Goal: Task Accomplishment & Management: Manage account settings

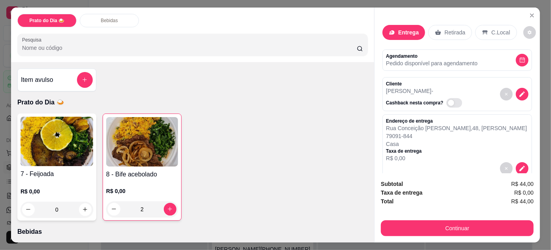
click at [529, 13] on icon "Close" at bounding box center [532, 15] width 6 height 6
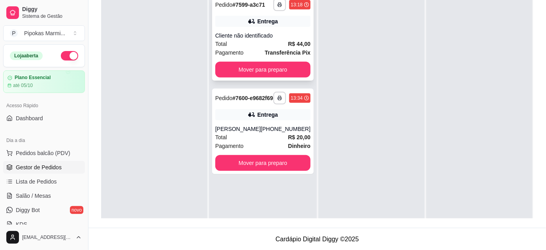
click at [280, 49] on strong "Transferência Pix" at bounding box center [288, 52] width 46 height 6
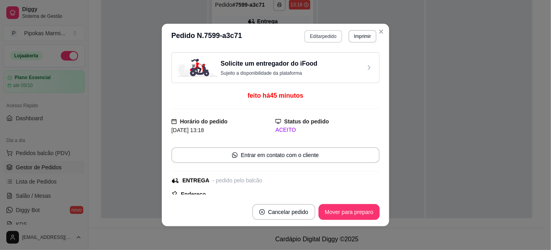
click at [333, 38] on button "Editar pedido" at bounding box center [324, 36] width 38 height 13
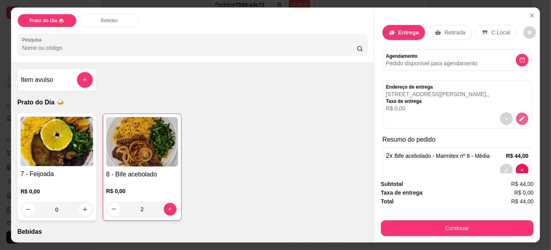
click at [519, 115] on icon "decrease-product-quantity" at bounding box center [522, 118] width 7 height 7
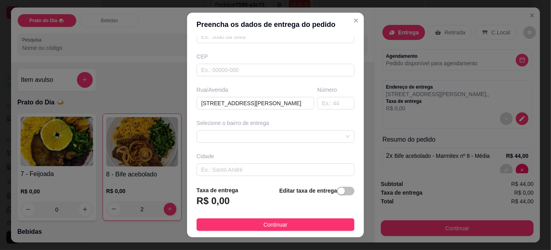
scroll to position [107, 0]
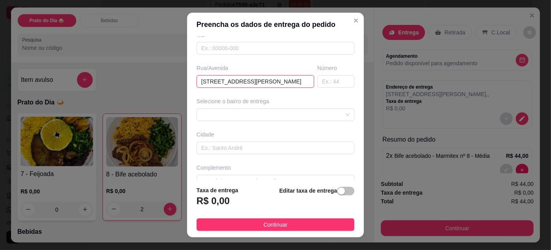
click at [221, 80] on input "[STREET_ADDRESS][PERSON_NAME]" at bounding box center [256, 81] width 118 height 13
type input "[STREET_ADDRESS][PERSON_NAME]"
click at [333, 81] on input "text" at bounding box center [336, 81] width 37 height 13
click at [271, 81] on input "[STREET_ADDRESS][PERSON_NAME]" at bounding box center [256, 81] width 118 height 13
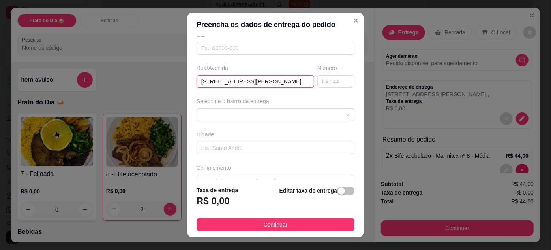
click at [271, 81] on input "[STREET_ADDRESS][PERSON_NAME]" at bounding box center [256, 81] width 118 height 13
click at [320, 82] on input "text" at bounding box center [336, 81] width 37 height 13
type input "830"
click at [304, 79] on div "Rua/[STREET_ADDRESS][PERSON_NAME]" at bounding box center [255, 76] width 121 height 24
click at [297, 79] on input "[STREET_ADDRESS][PERSON_NAME]" at bounding box center [256, 81] width 118 height 13
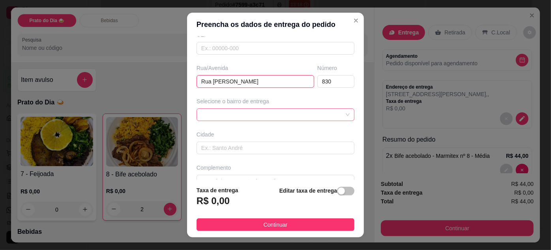
click at [278, 113] on div at bounding box center [276, 114] width 158 height 13
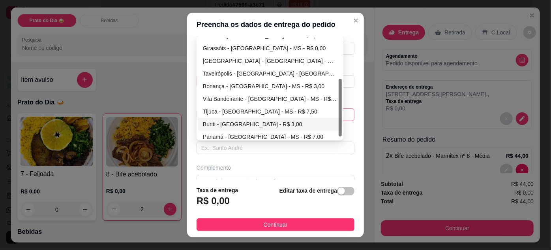
scroll to position [76, 0]
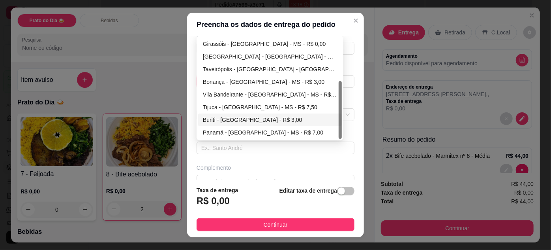
type input "Rua [PERSON_NAME]"
click at [187, 115] on div "Busque pelo cliente Número de contato Nome do cliente CEP Rua/[STREET_ADDRESS][…" at bounding box center [275, 107] width 177 height 143
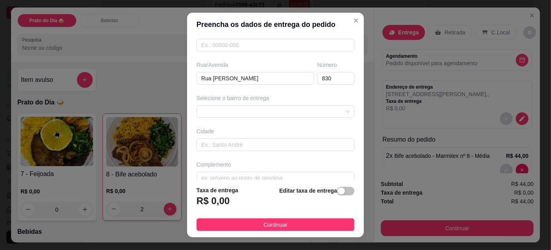
scroll to position [121, 0]
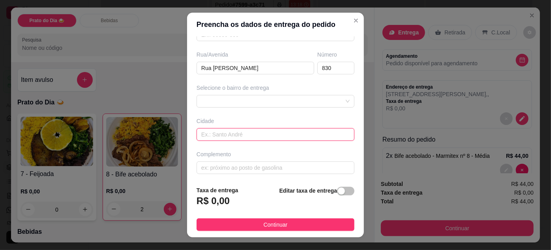
click at [226, 134] on input "text" at bounding box center [276, 134] width 158 height 13
click at [231, 97] on span at bounding box center [275, 101] width 149 height 12
type input "[GEOGRAPHIC_DATA] - [GEOGRAPHIC_DATA]"
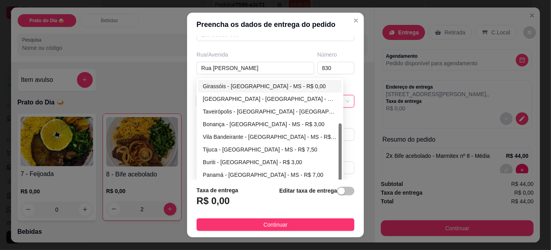
click at [293, 51] on div "Rua/Avenida" at bounding box center [256, 55] width 118 height 8
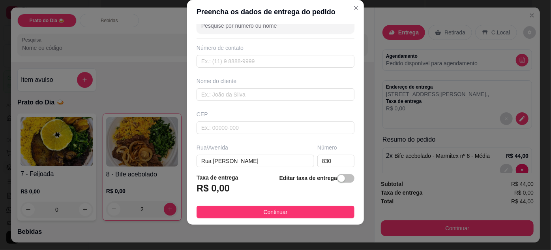
scroll to position [13, 0]
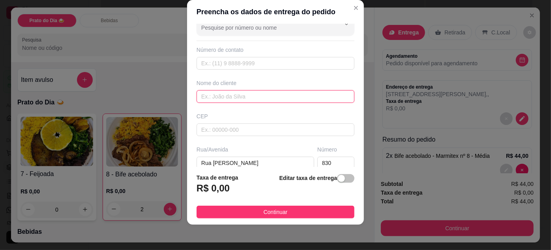
click at [238, 95] on input "text" at bounding box center [276, 96] width 158 height 13
type input "[PERSON_NAME]"
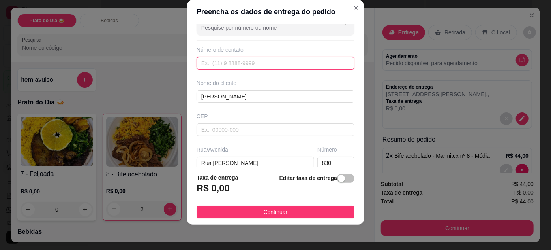
click at [235, 60] on input "text" at bounding box center [276, 63] width 158 height 13
paste input "[PHONE_NUMBER]"
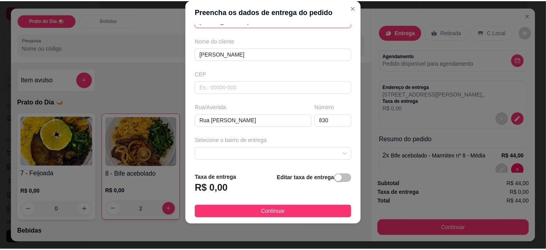
scroll to position [121, 0]
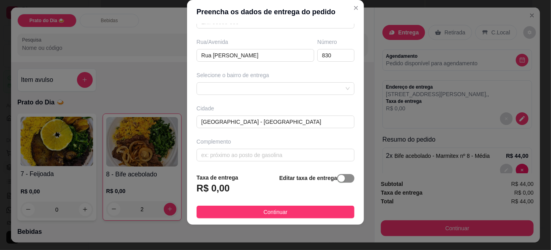
type input "[PHONE_NUMBER]"
click at [338, 179] on div "button" at bounding box center [341, 178] width 7 height 7
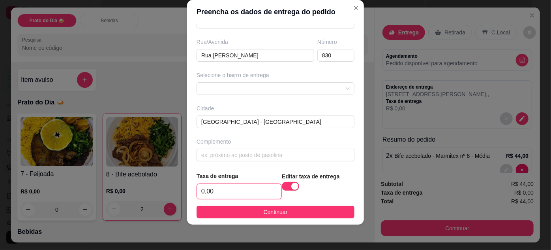
click at [232, 192] on input "0,00" at bounding box center [239, 191] width 85 height 15
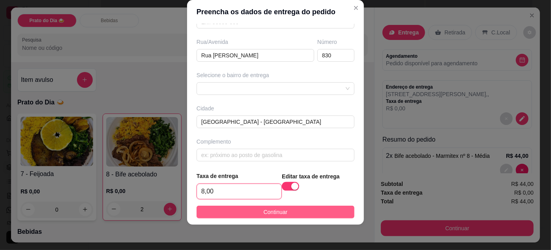
type input "8,00"
click at [275, 213] on span "Continuar" at bounding box center [276, 211] width 24 height 9
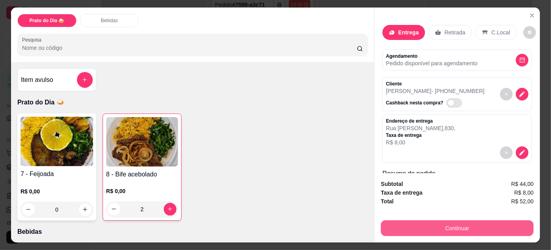
click at [471, 225] on button "Continuar" at bounding box center [457, 228] width 153 height 16
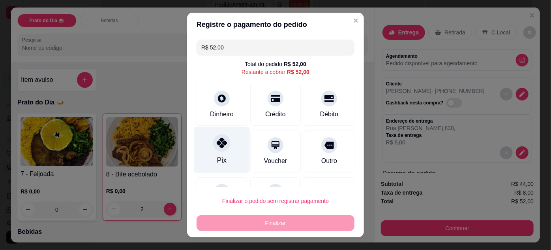
click at [236, 152] on div "Pix" at bounding box center [222, 149] width 56 height 46
type input "R$ 0,00"
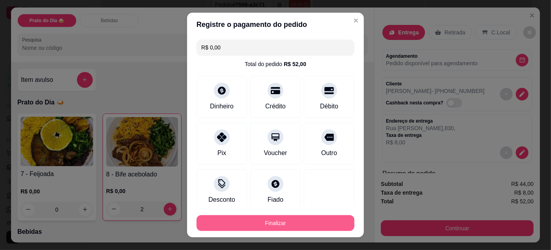
click at [294, 221] on button "Finalizar" at bounding box center [276, 223] width 158 height 16
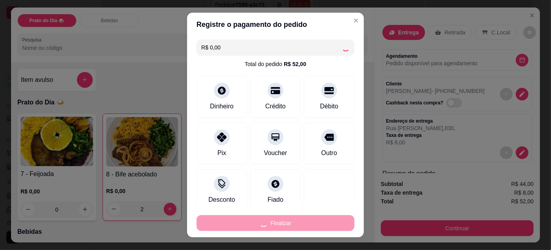
type input "0"
type input "-R$ 52,00"
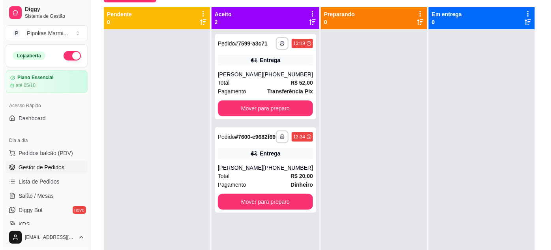
scroll to position [0, 0]
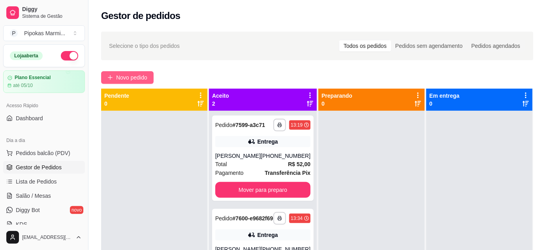
click at [150, 80] on button "Novo pedido" at bounding box center [127, 77] width 53 height 13
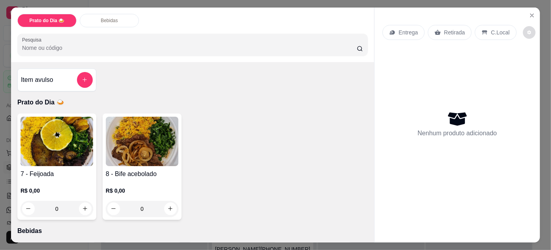
click at [528, 31] on icon "decrease-product-quantity" at bounding box center [530, 32] width 4 height 4
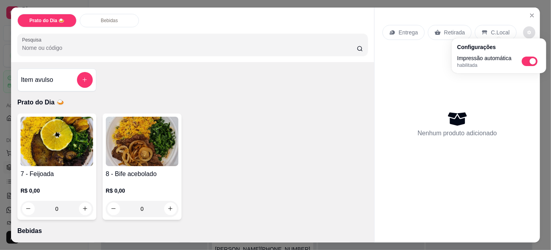
click at [531, 60] on span "Automatic updates" at bounding box center [533, 61] width 6 height 6
click at [527, 61] on input "Automatic updates" at bounding box center [524, 63] width 5 height 5
checkbox input "false"
click at [431, 92] on div "Nenhum produto adicionado" at bounding box center [458, 123] width 150 height 155
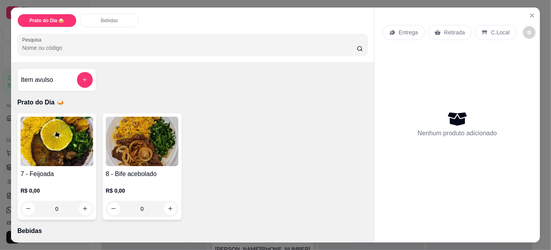
click at [135, 170] on h4 "8 - Bife acebolado" at bounding box center [142, 173] width 73 height 9
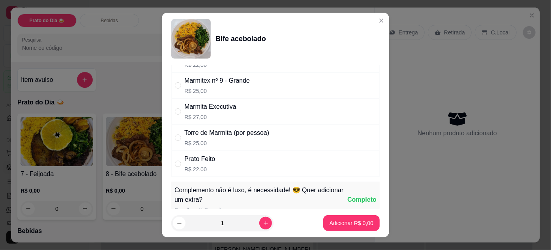
scroll to position [72, 0]
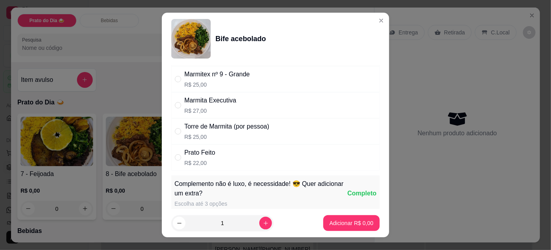
click at [210, 152] on div "Prato Feito" at bounding box center [199, 152] width 31 height 9
radio input "true"
click at [263, 222] on icon "increase-product-quantity" at bounding box center [266, 223] width 6 height 6
type input "2"
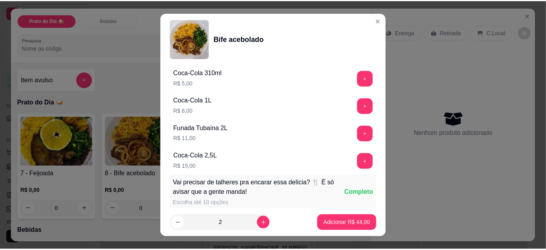
scroll to position [503, 0]
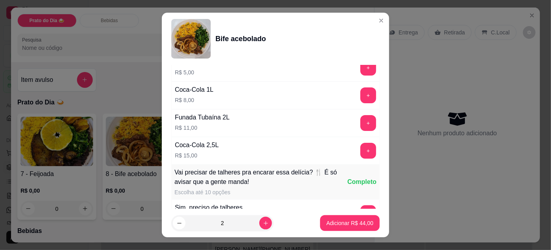
click at [361, 121] on button "+" at bounding box center [369, 123] width 16 height 16
click at [350, 226] on p "Adicionar R$ 66,00" at bounding box center [351, 223] width 46 height 8
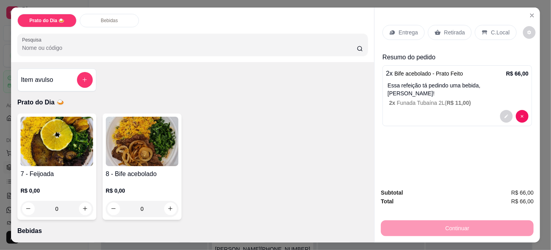
click at [500, 29] on p "C.Local" at bounding box center [500, 32] width 19 height 8
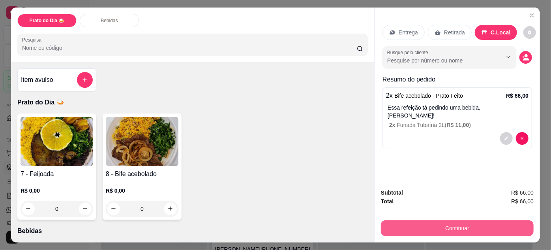
click at [484, 227] on button "Continuar" at bounding box center [457, 228] width 153 height 16
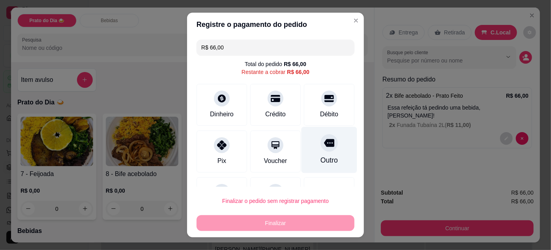
click at [321, 157] on div "Outro" at bounding box center [329, 160] width 17 height 10
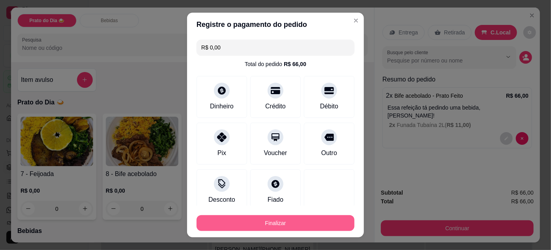
click at [315, 221] on button "Finalizar" at bounding box center [276, 223] width 158 height 16
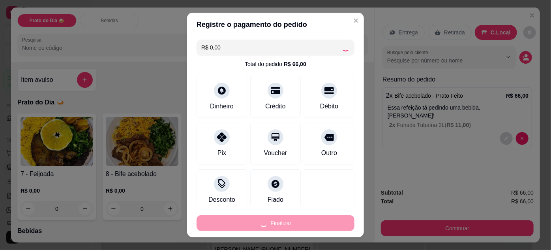
type input "-R$ 66,00"
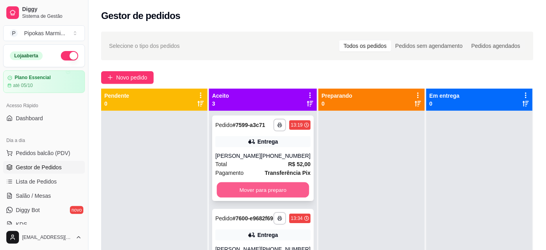
click at [268, 188] on button "Mover para preparo" at bounding box center [263, 189] width 92 height 15
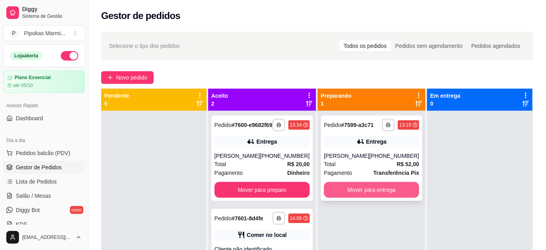
click at [351, 192] on button "Mover para entrega" at bounding box center [371, 190] width 95 height 16
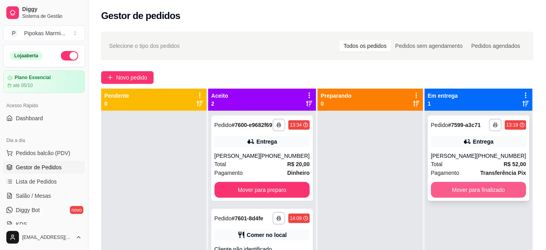
click at [458, 192] on button "Mover para finalizado" at bounding box center [478, 190] width 95 height 16
click at [468, 192] on button "Mover para finalizado" at bounding box center [478, 190] width 95 height 16
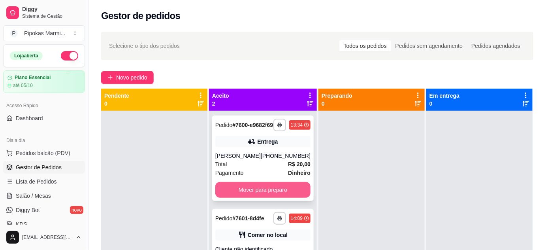
click at [283, 193] on button "Mover para preparo" at bounding box center [262, 190] width 95 height 16
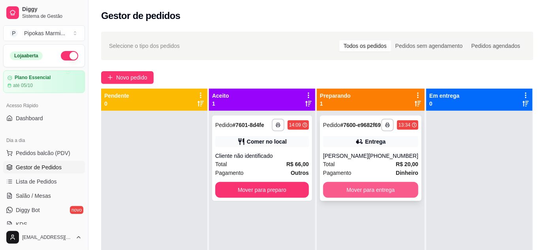
click at [339, 194] on button "Mover para entrega" at bounding box center [370, 190] width 95 height 16
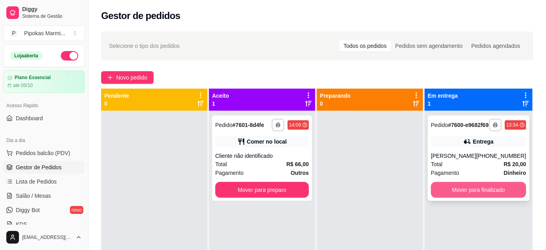
click at [466, 194] on button "Mover para finalizado" at bounding box center [478, 190] width 95 height 16
click at [489, 198] on button "Mover para finalizado" at bounding box center [478, 190] width 95 height 16
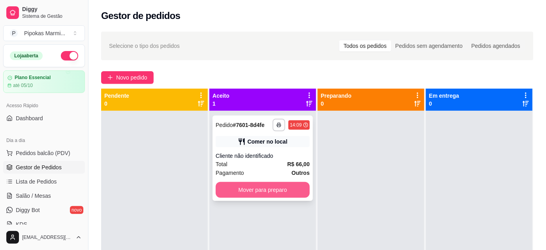
click at [274, 186] on button "Mover para preparo" at bounding box center [263, 190] width 94 height 16
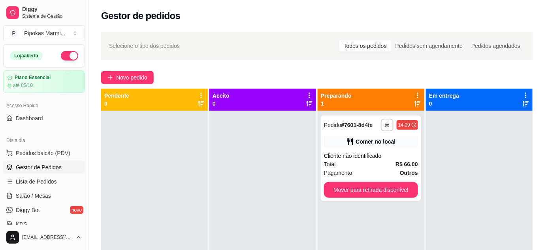
click at [156, 213] on div at bounding box center [154, 236] width 107 height 250
click at [367, 169] on div "Pagamento Outros" at bounding box center [371, 172] width 94 height 9
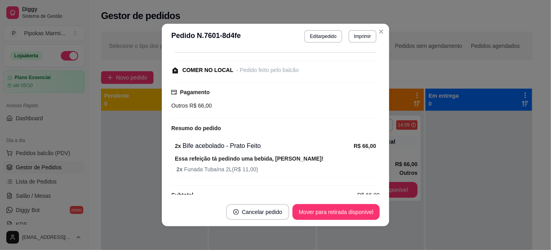
scroll to position [83, 0]
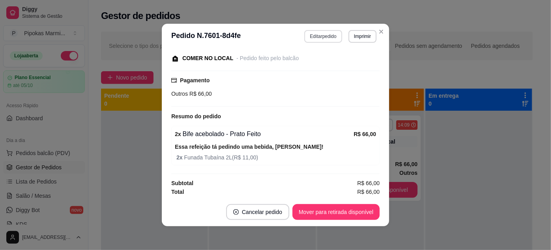
click at [329, 37] on button "Editar pedido" at bounding box center [324, 36] width 38 height 13
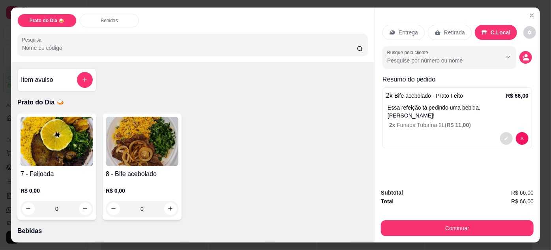
click at [501, 132] on button "decrease-product-quantity" at bounding box center [507, 138] width 13 height 13
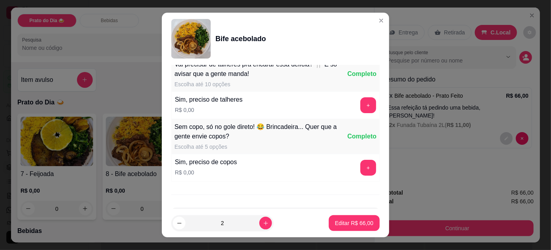
scroll to position [503, 0]
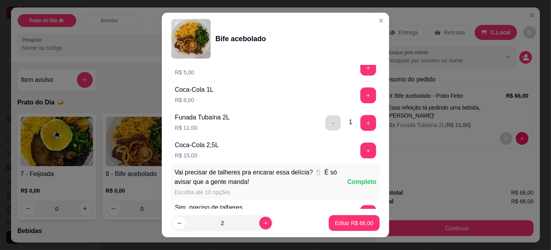
click at [328, 120] on button "-" at bounding box center [333, 122] width 15 height 15
click at [351, 224] on p "Editar R$ 44,00" at bounding box center [354, 223] width 38 height 8
type input "2"
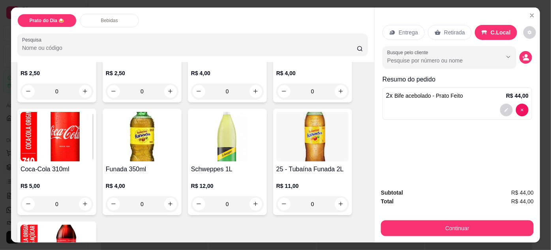
scroll to position [287, 0]
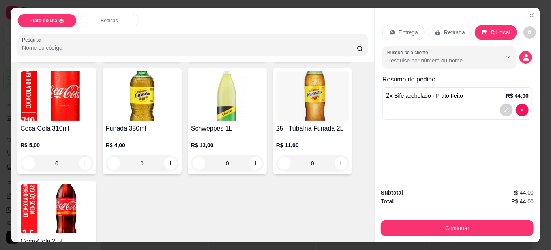
click at [339, 159] on div "0" at bounding box center [313, 163] width 73 height 16
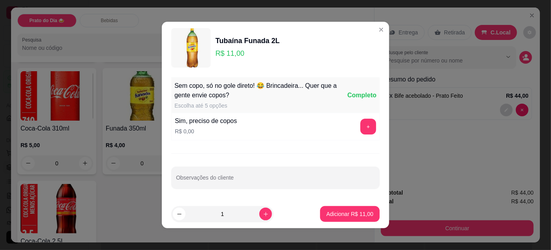
click at [341, 212] on p "Adicionar R$ 11,00" at bounding box center [350, 214] width 47 height 8
type input "1"
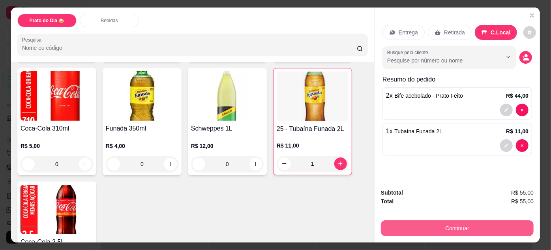
click at [434, 224] on button "Continuar" at bounding box center [457, 228] width 153 height 16
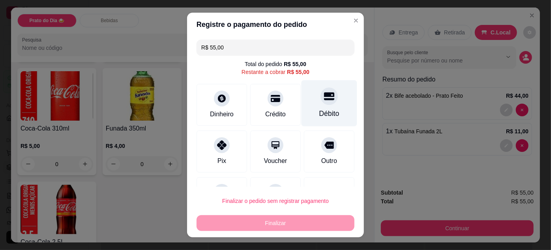
click at [320, 108] on div "Débito" at bounding box center [330, 113] width 20 height 10
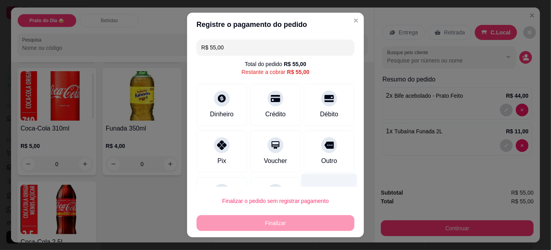
type input "R$ 0,00"
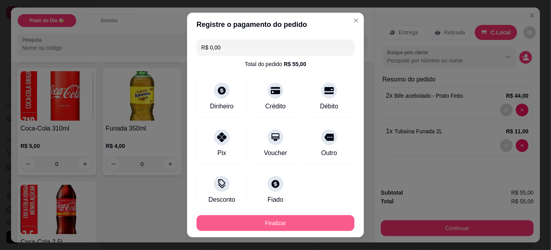
click at [307, 222] on button "Finalizar" at bounding box center [276, 223] width 158 height 16
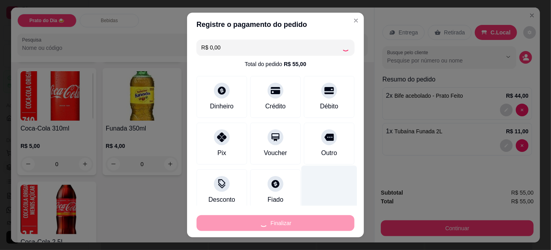
type input "0"
type input "-R$ 55,00"
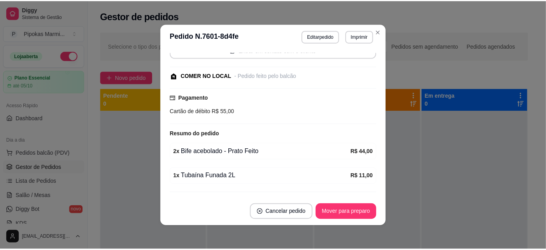
scroll to position [101, 0]
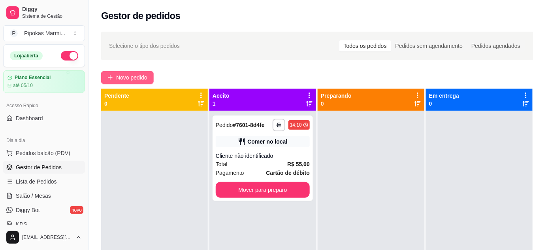
click at [124, 75] on span "Novo pedido" at bounding box center [131, 77] width 31 height 9
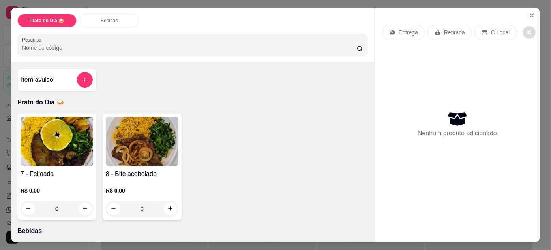
click at [528, 30] on icon "decrease-product-quantity" at bounding box center [530, 32] width 4 height 4
click at [526, 63] on span "Automatic updates" at bounding box center [528, 61] width 8 height 6
click at [526, 63] on input "Automatic updates" at bounding box center [524, 63] width 5 height 5
checkbox input "true"
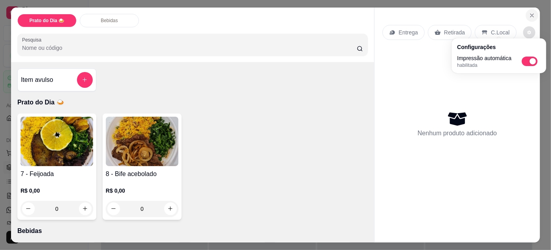
click at [529, 12] on icon "Close" at bounding box center [532, 15] width 6 height 6
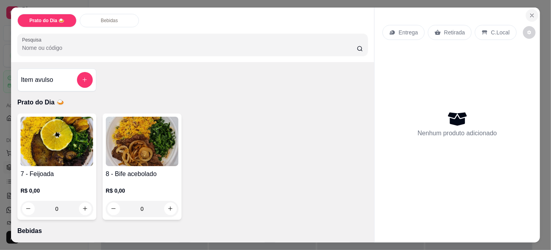
click at [532, 13] on icon "Close" at bounding box center [532, 15] width 6 height 6
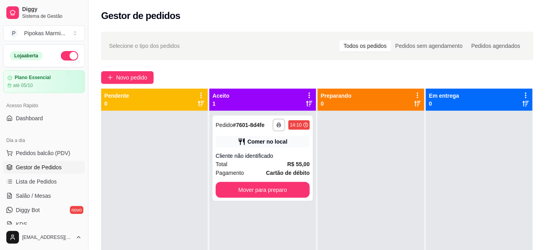
click at [348, 145] on div at bounding box center [371, 236] width 107 height 250
click at [288, 190] on button "Mover para preparo" at bounding box center [263, 190] width 94 height 16
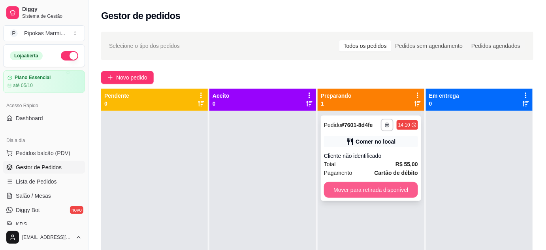
click at [384, 192] on button "Mover para retirada disponível" at bounding box center [371, 190] width 94 height 16
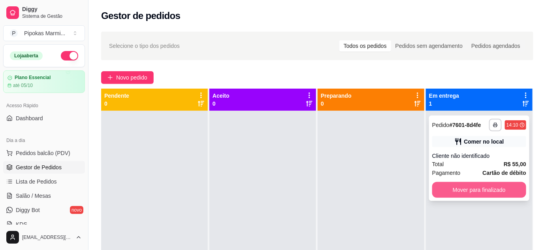
click at [474, 190] on button "Mover para finalizado" at bounding box center [479, 190] width 94 height 16
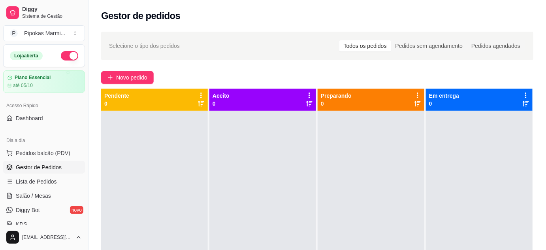
click at [374, 205] on div at bounding box center [371, 236] width 107 height 250
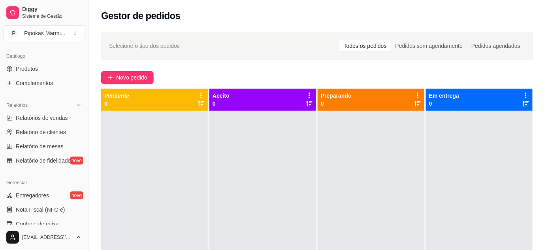
scroll to position [215, 0]
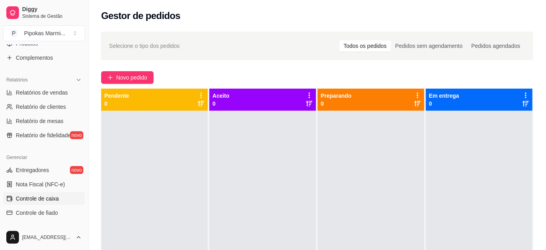
click at [44, 197] on span "Controle de caixa" at bounding box center [37, 198] width 43 height 8
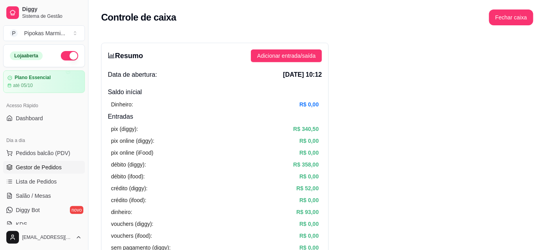
click at [40, 169] on span "Gestor de Pedidos" at bounding box center [39, 167] width 46 height 8
